Goal: Find specific page/section: Find specific page/section

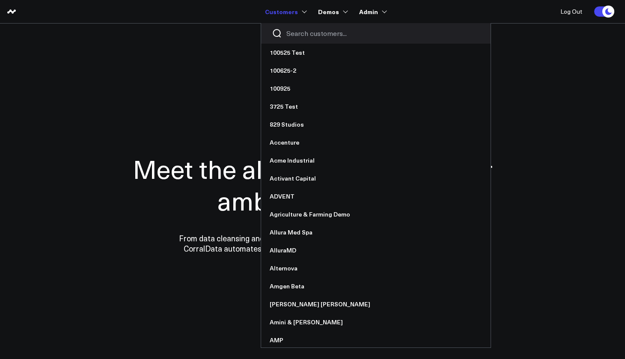
click at [293, 39] on div at bounding box center [375, 33] width 229 height 21
click at [302, 36] on input "Search customers input" at bounding box center [382, 33] width 193 height 9
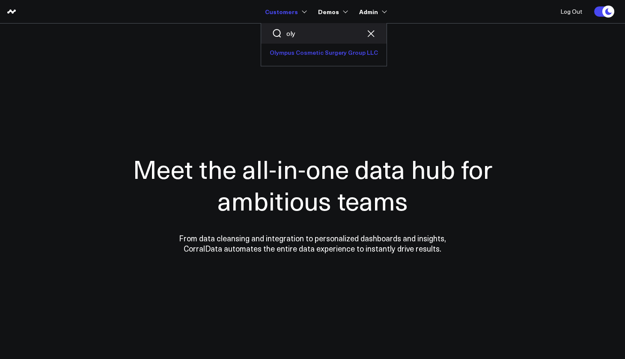
type input "oly"
click at [299, 49] on link "Olympus Cosmetic Surgery Group LLC" at bounding box center [323, 53] width 125 height 18
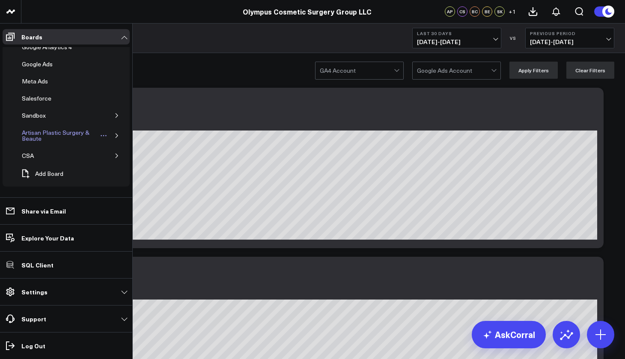
scroll to position [46, 0]
click at [108, 156] on div "CSA" at bounding box center [71, 155] width 110 height 17
click at [114, 157] on icon "button" at bounding box center [116, 155] width 5 height 5
click at [62, 139] on div "ModMed Dashboard" at bounding box center [56, 138] width 61 height 10
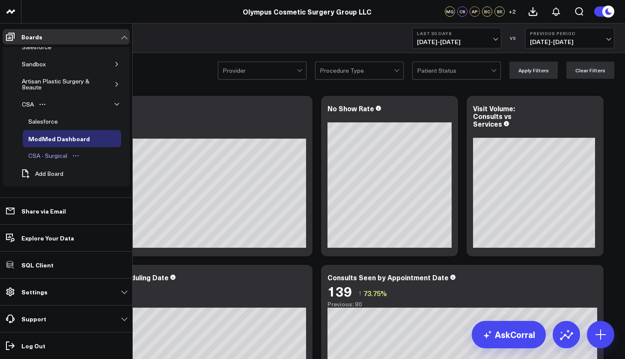
click at [48, 154] on div "CSA - Surgical" at bounding box center [47, 156] width 43 height 10
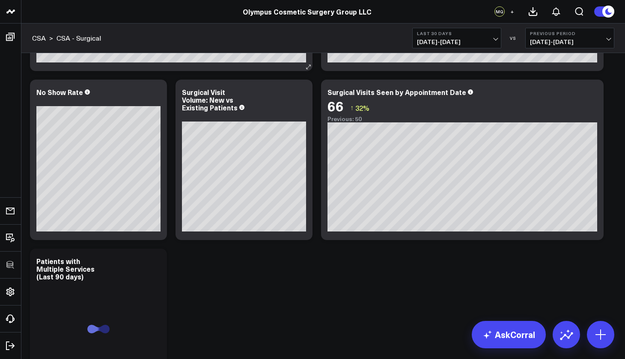
scroll to position [197, 0]
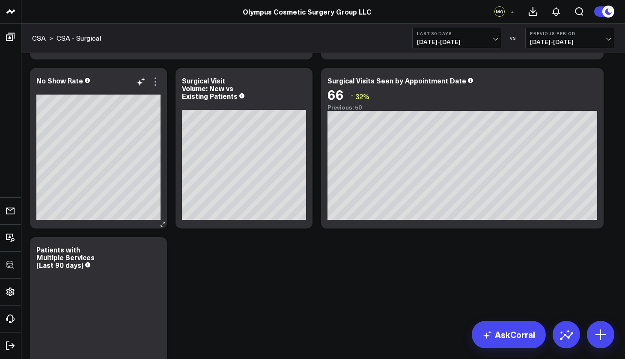
click at [155, 82] on icon at bounding box center [155, 82] width 2 height 2
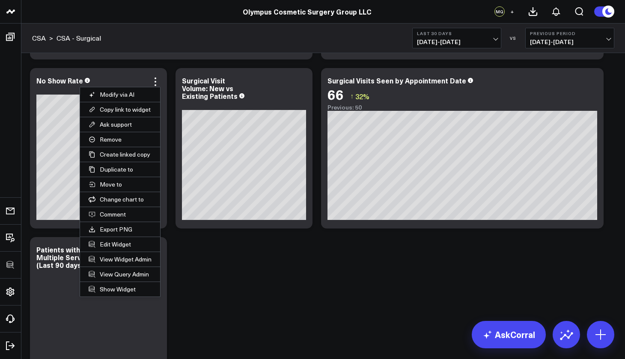
click at [58, 315] on div "335" at bounding box center [98, 330] width 124 height 118
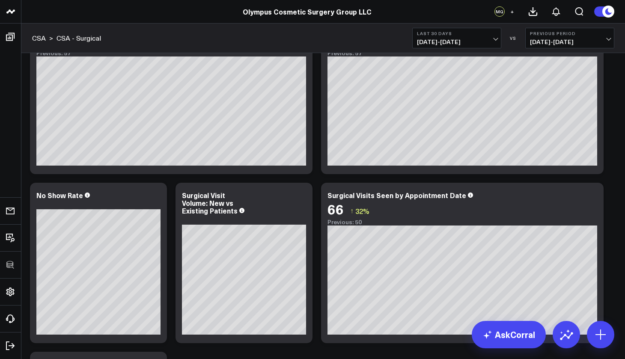
scroll to position [81, 0]
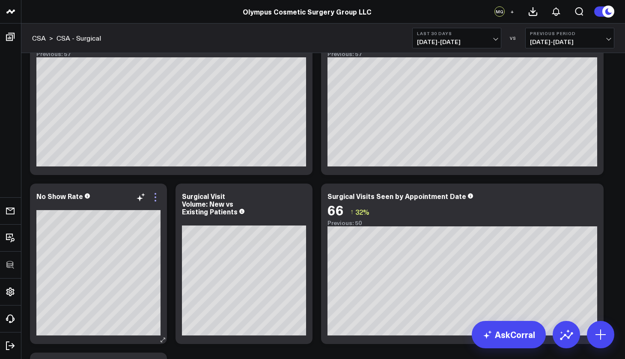
click at [156, 199] on icon at bounding box center [155, 197] width 10 height 10
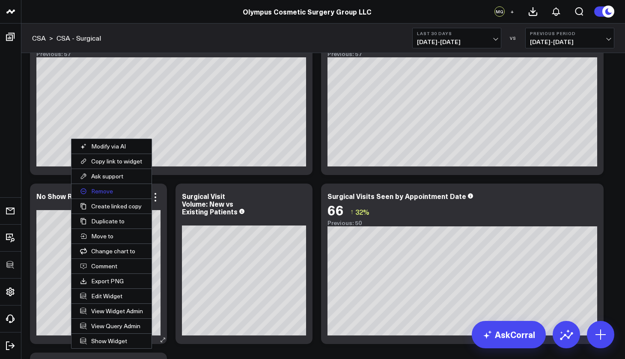
click at [108, 191] on button "Remove" at bounding box center [111, 191] width 80 height 15
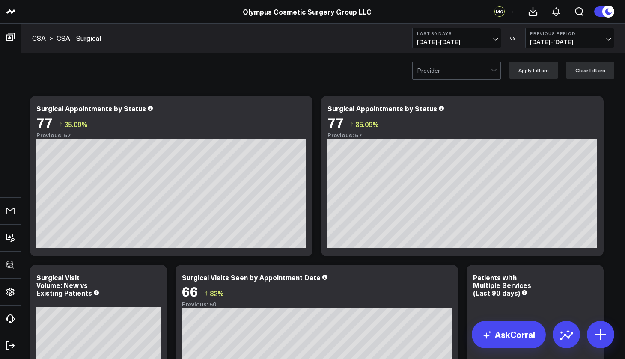
scroll to position [0, 0]
